Goal: Task Accomplishment & Management: Manage account settings

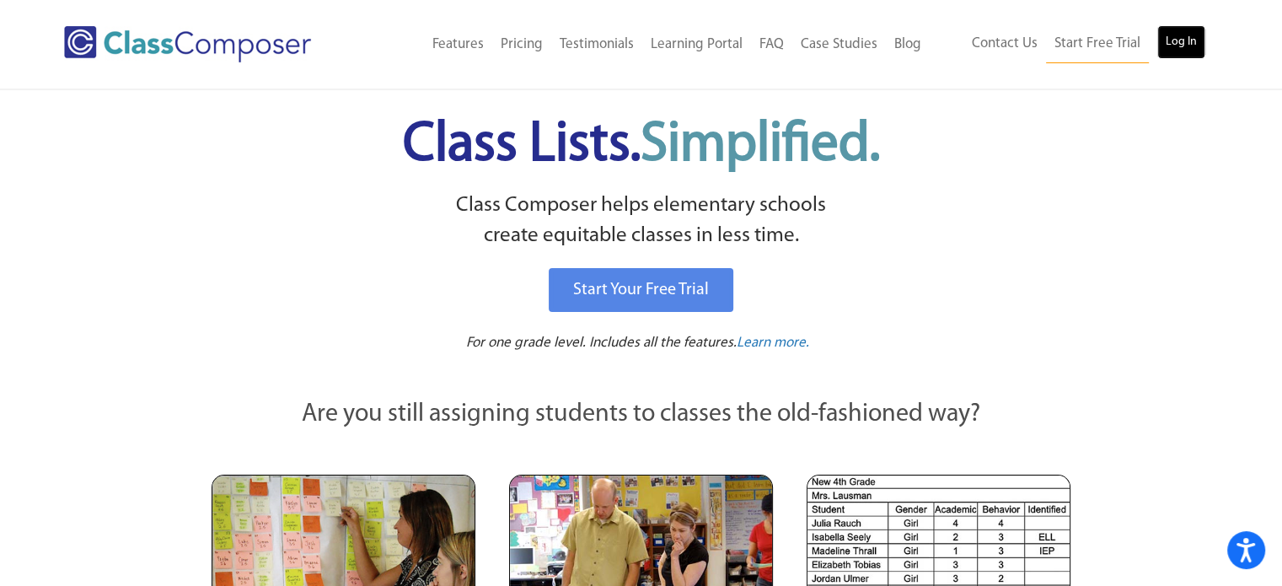
click at [1175, 41] on link "Log In" at bounding box center [1181, 42] width 48 height 34
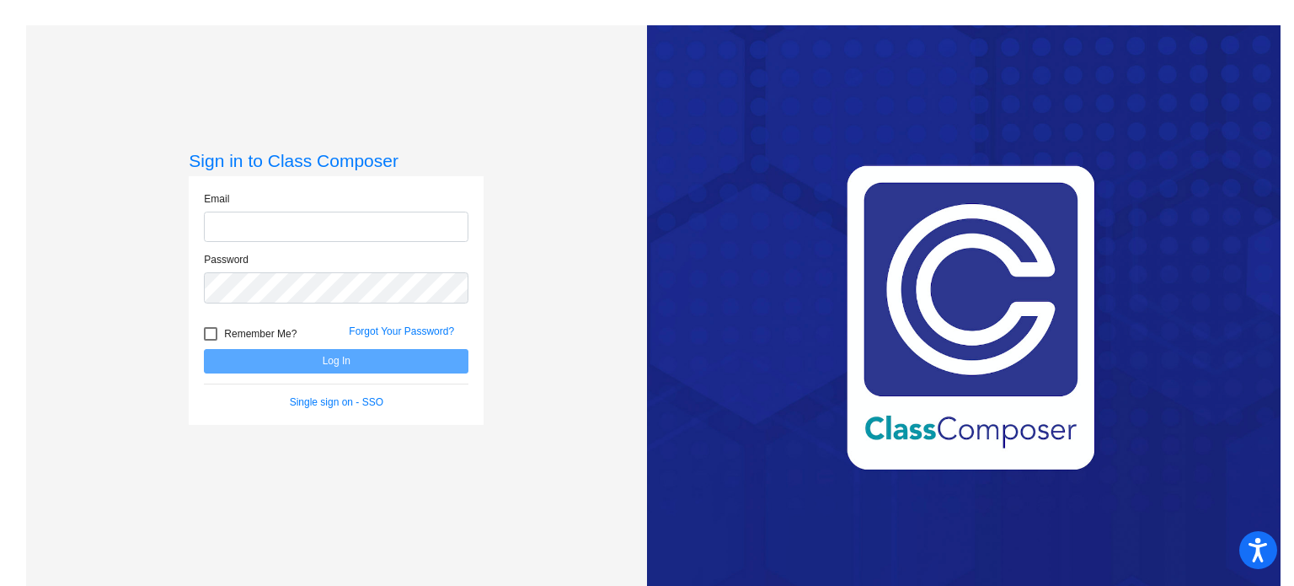
click at [302, 236] on input "email" at bounding box center [336, 226] width 265 height 31
type input "[EMAIL_ADDRESS][DOMAIN_NAME]"
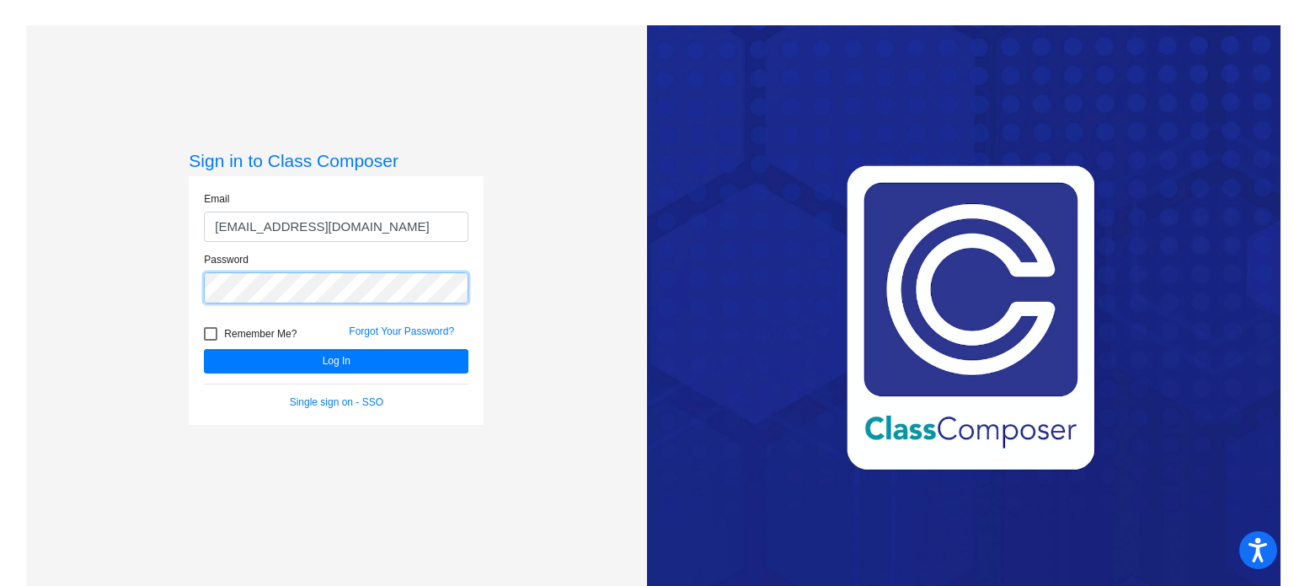
click at [204, 349] on button "Log In" at bounding box center [336, 361] width 265 height 24
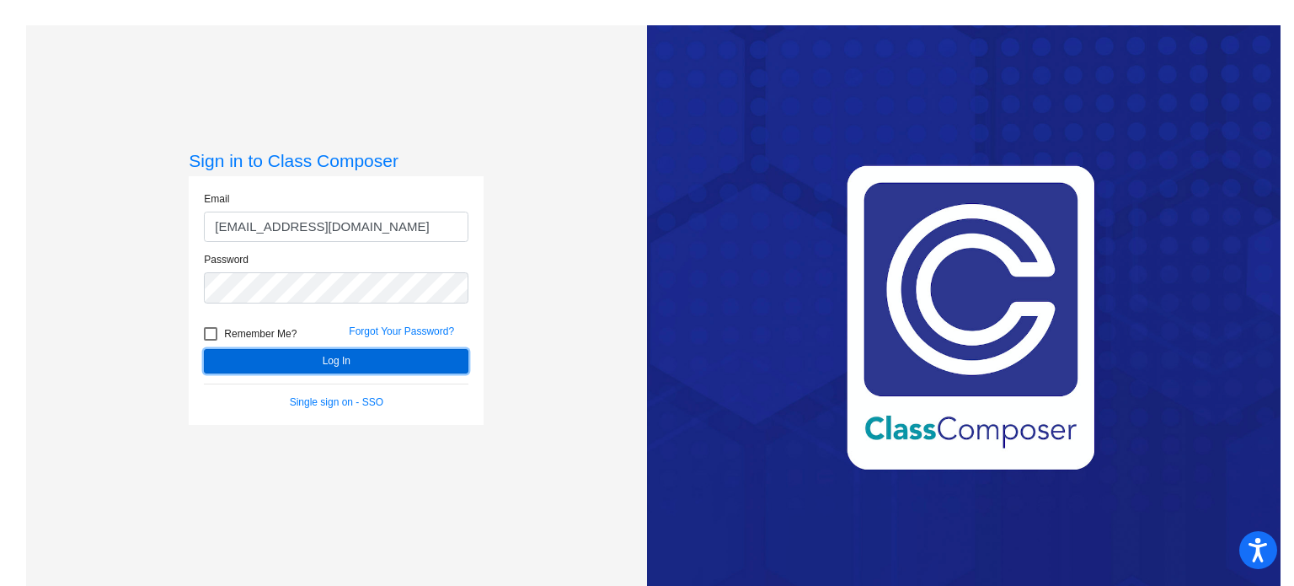
click at [334, 361] on button "Log In" at bounding box center [336, 361] width 265 height 24
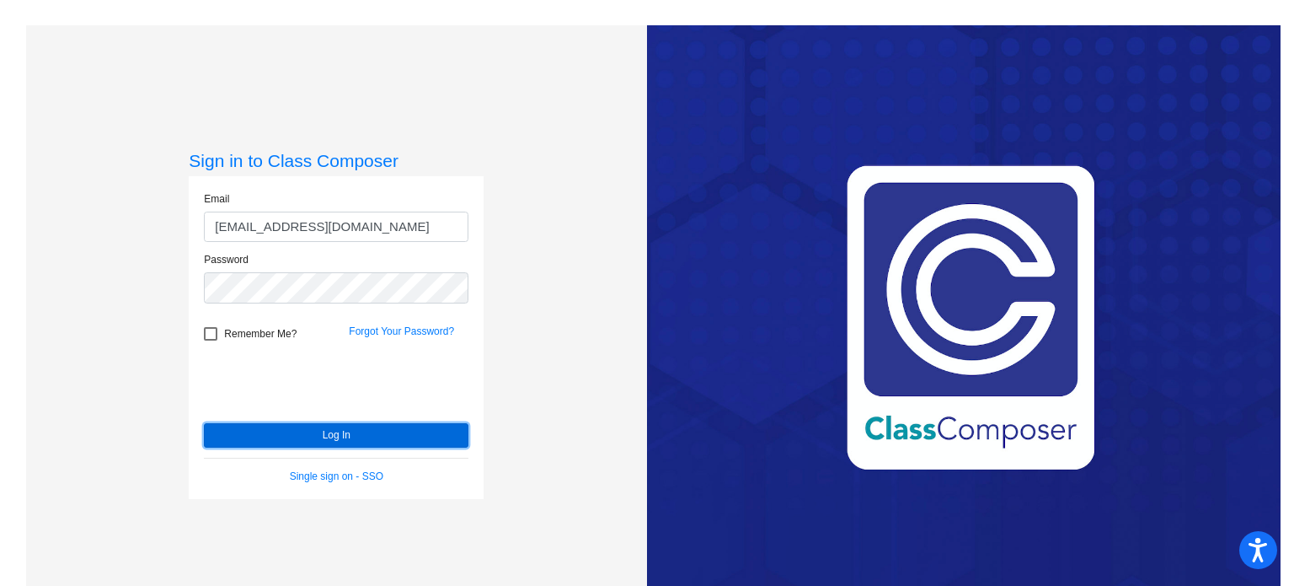
click at [283, 436] on button "Log In" at bounding box center [336, 435] width 265 height 24
